Goal: Transaction & Acquisition: Purchase product/service

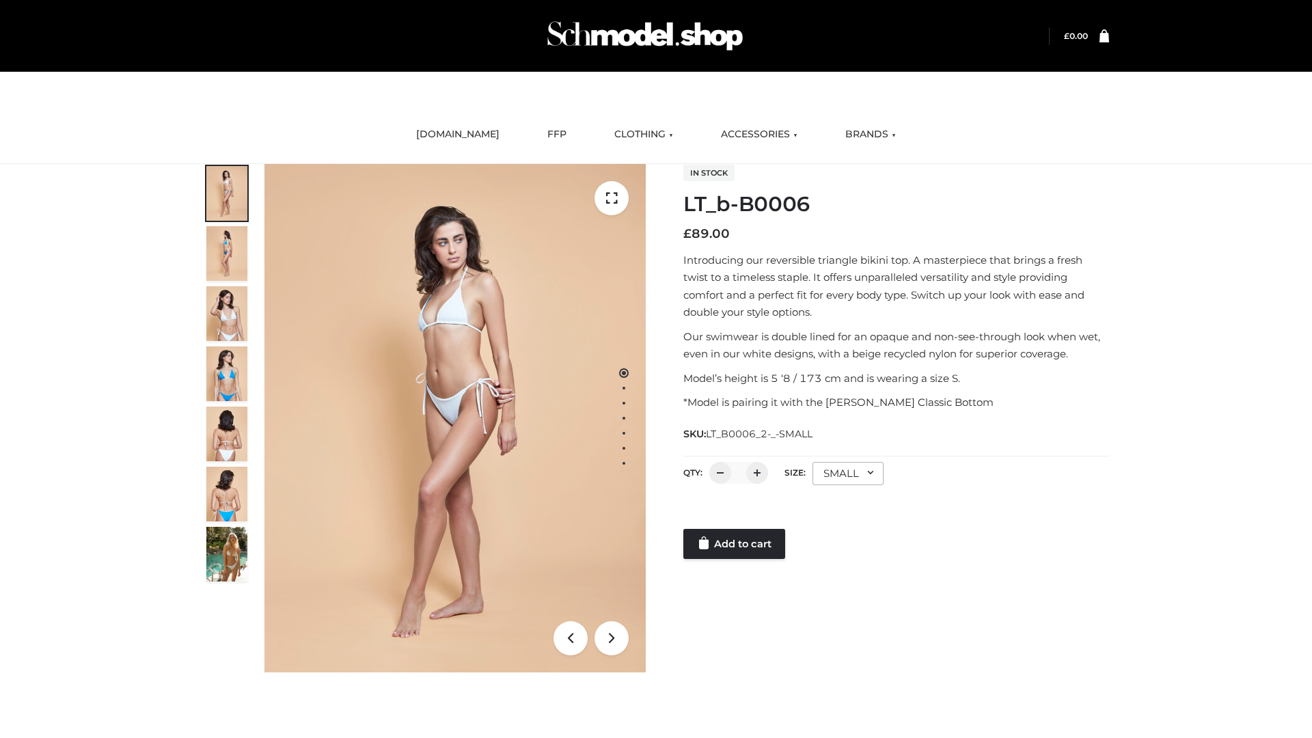
click at [736, 544] on link "Add to cart" at bounding box center [735, 544] width 102 height 30
